Goal: Information Seeking & Learning: Learn about a topic

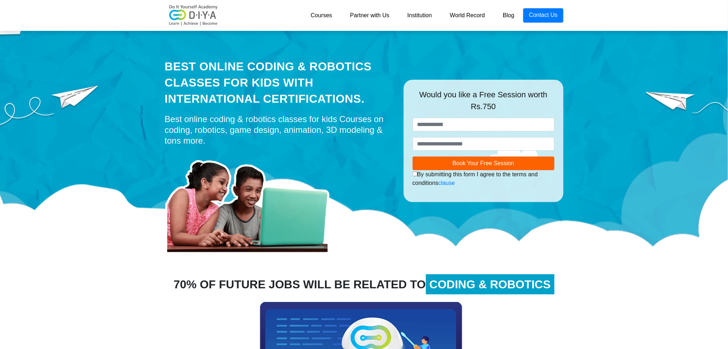
click at [512, 16] on link "Blog" at bounding box center [508, 15] width 29 height 14
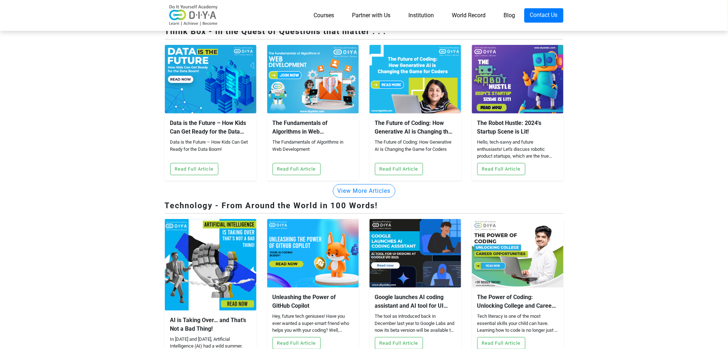
scroll to position [47, 0]
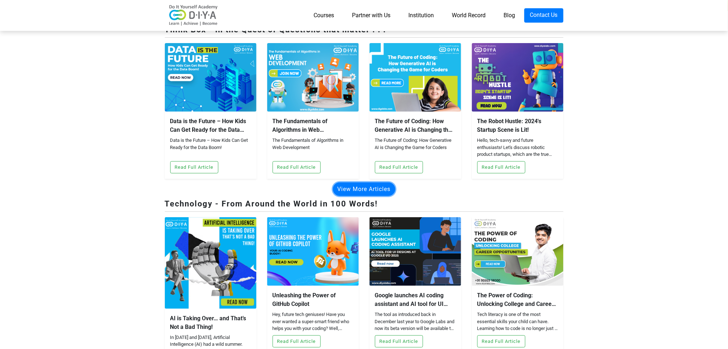
click at [370, 182] on button "View More Articles" at bounding box center [364, 189] width 62 height 14
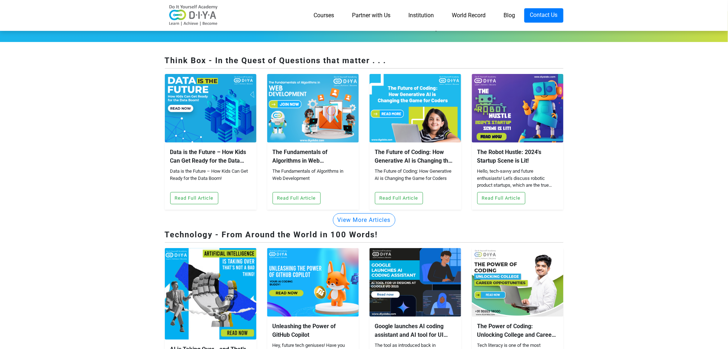
scroll to position [20, 0]
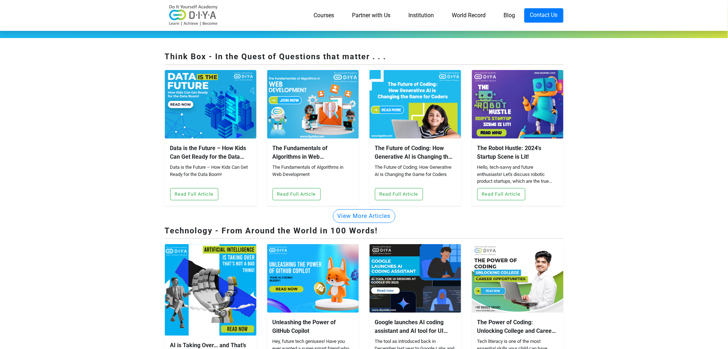
click at [176, 142] on div "Data is the Future – How Kids Can Get Ready for the Data Boom! Data is the Futu…" at bounding box center [211, 172] width 92 height 67
click at [183, 188] on button "Read Full Article" at bounding box center [194, 194] width 48 height 12
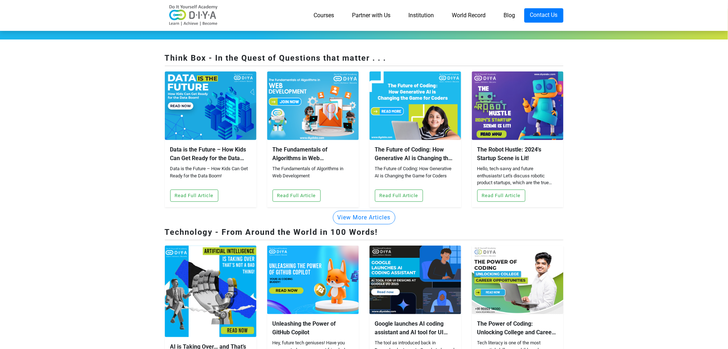
click at [169, 76] on img at bounding box center [211, 105] width 92 height 69
click at [165, 76] on img at bounding box center [211, 105] width 92 height 69
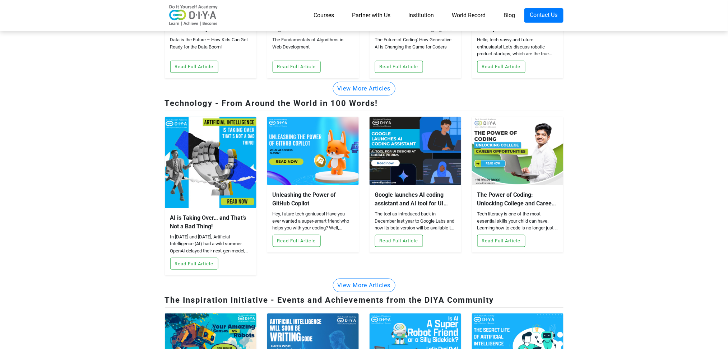
click at [167, 313] on img at bounding box center [211, 347] width 92 height 69
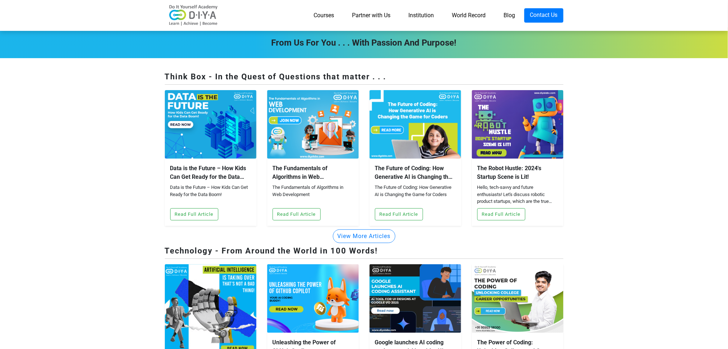
click at [167, 94] on img at bounding box center [211, 124] width 92 height 69
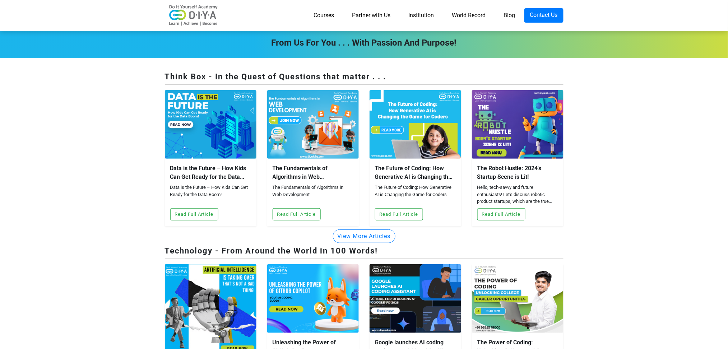
click at [165, 92] on img at bounding box center [211, 124] width 92 height 69
click at [173, 97] on div at bounding box center [211, 124] width 92 height 69
click at [165, 95] on img at bounding box center [211, 124] width 92 height 69
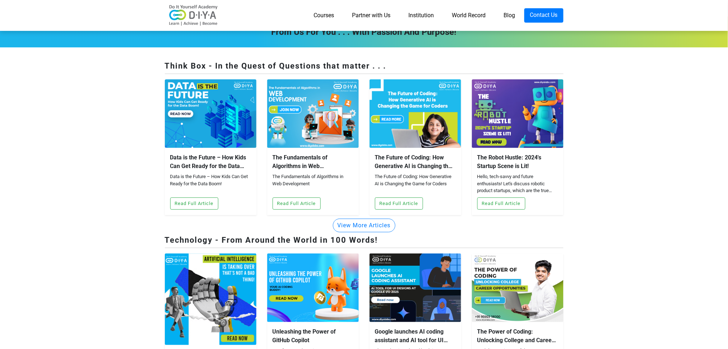
scroll to position [11, 0]
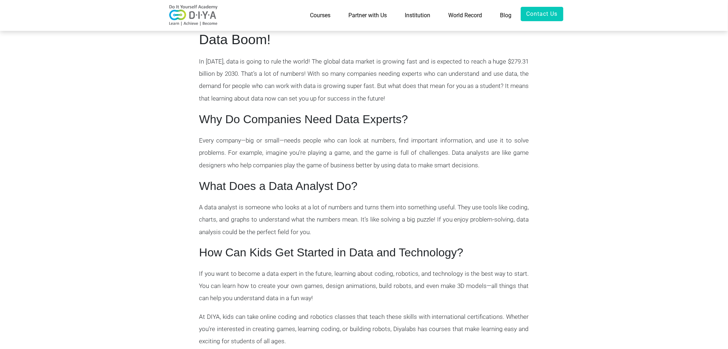
scroll to position [244, 0]
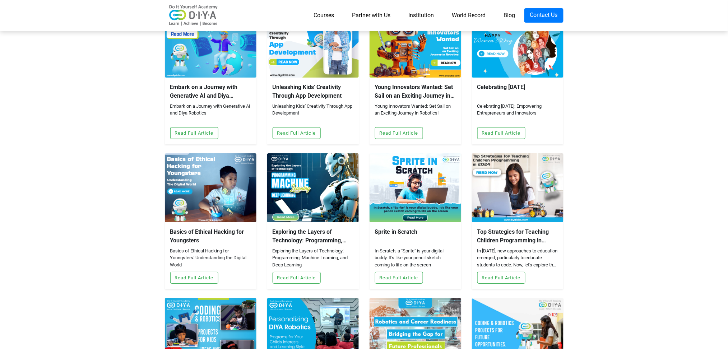
scroll to position [809, 0]
